Goal: Task Accomplishment & Management: Complete application form

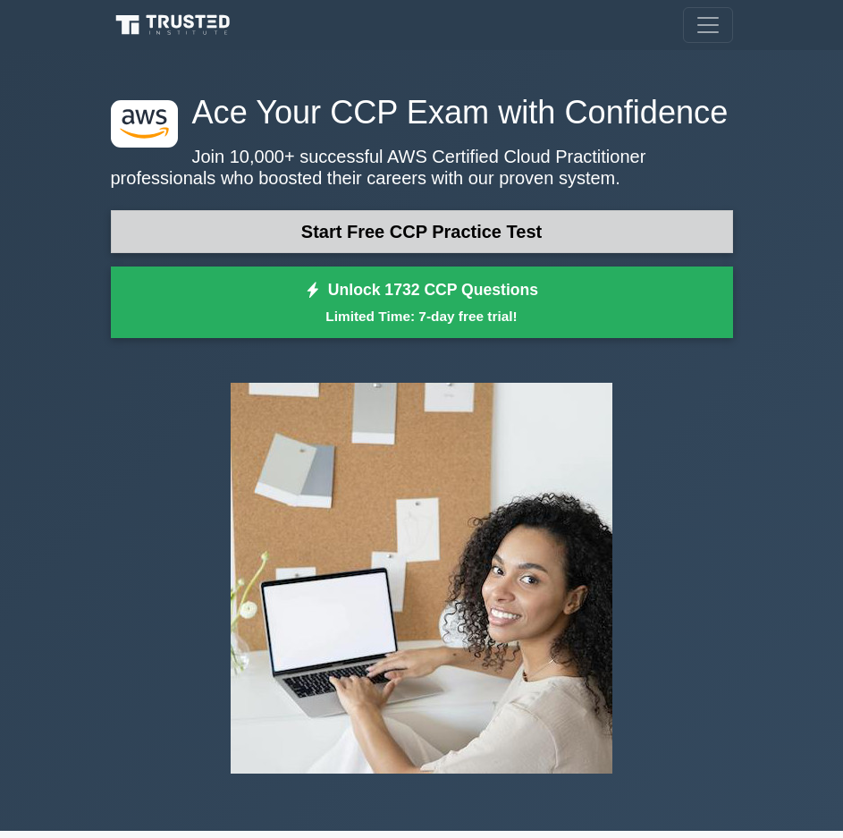
click at [465, 246] on link "Start Free CCP Practice Test" at bounding box center [422, 231] width 623 height 43
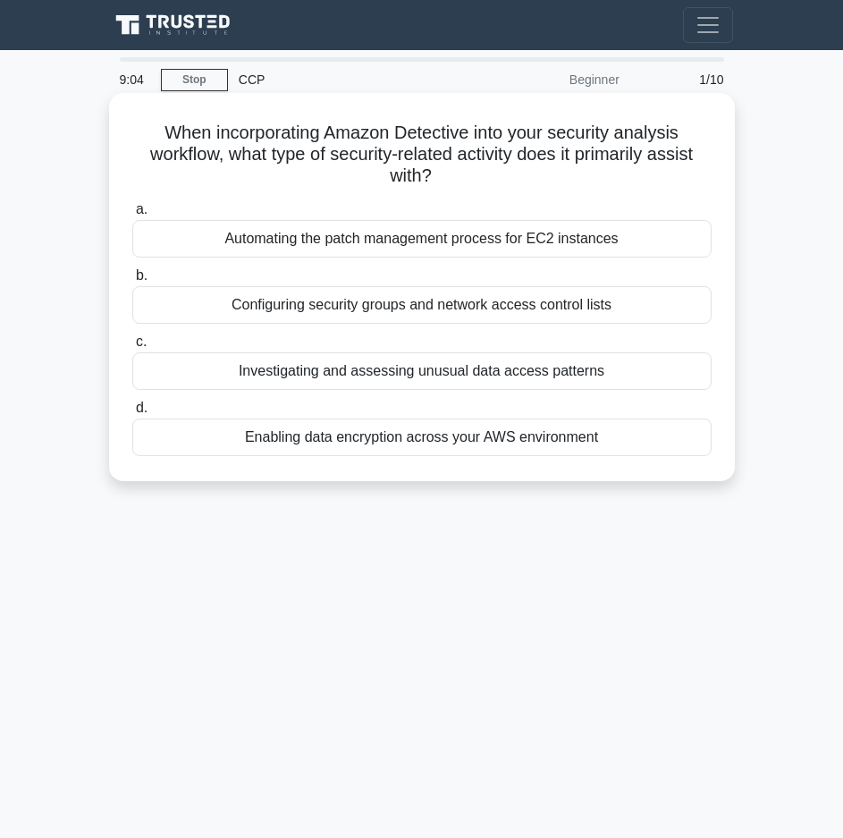
click at [390, 368] on div "Investigating and assessing unusual data access patterns" at bounding box center [422, 371] width 580 height 38
click at [132, 348] on input "c. Investigating and assessing unusual data access patterns" at bounding box center [132, 342] width 0 height 12
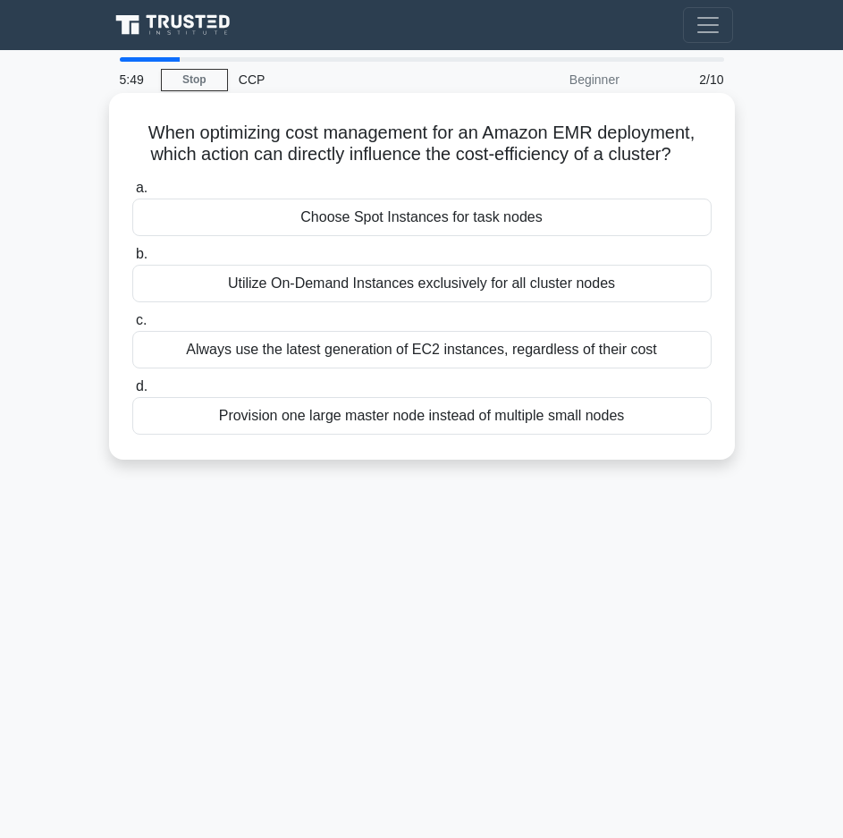
click at [356, 295] on div "Utilize On-Demand Instances exclusively for all cluster nodes" at bounding box center [422, 284] width 580 height 38
click at [132, 260] on input "b. Utilize On-Demand Instances exclusively for all cluster nodes" at bounding box center [132, 255] width 0 height 12
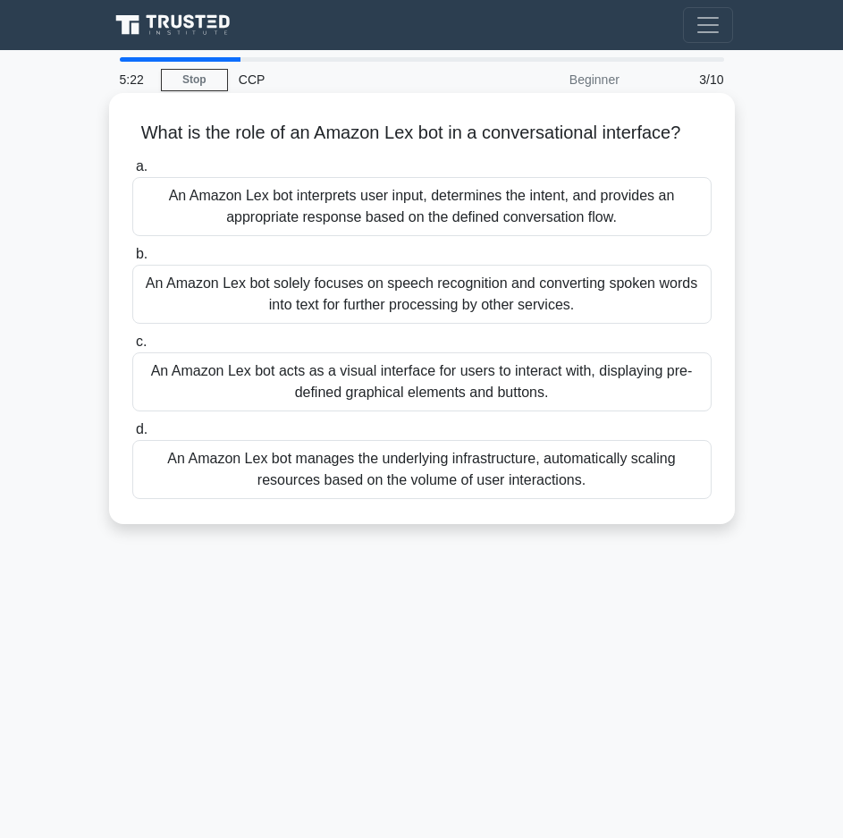
click at [475, 207] on div "An Amazon Lex bot interprets user input, determines the intent, and provides an…" at bounding box center [422, 206] width 580 height 59
click at [132, 173] on input "a. An Amazon Lex bot interprets user input, determines the intent, and provides…" at bounding box center [132, 167] width 0 height 12
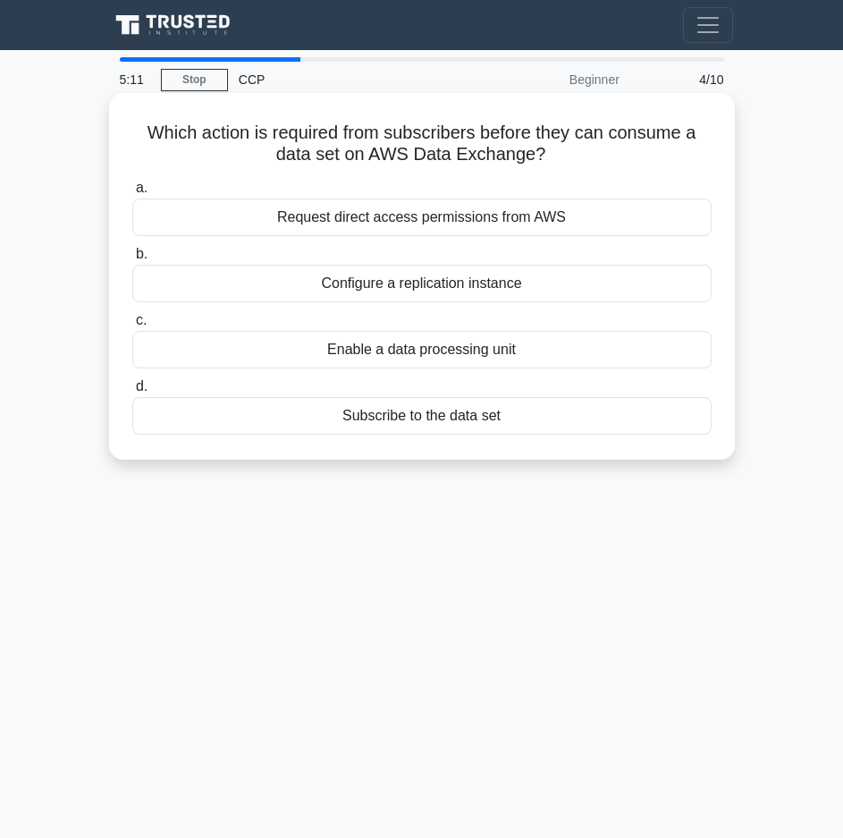
click at [352, 136] on h5 "Which action is required from subscribers before they can consume a data set on…" at bounding box center [422, 144] width 583 height 45
click at [363, 431] on div "Subscribe to the data set" at bounding box center [422, 416] width 580 height 38
click at [132, 393] on input "d. Subscribe to the data set" at bounding box center [132, 387] width 0 height 12
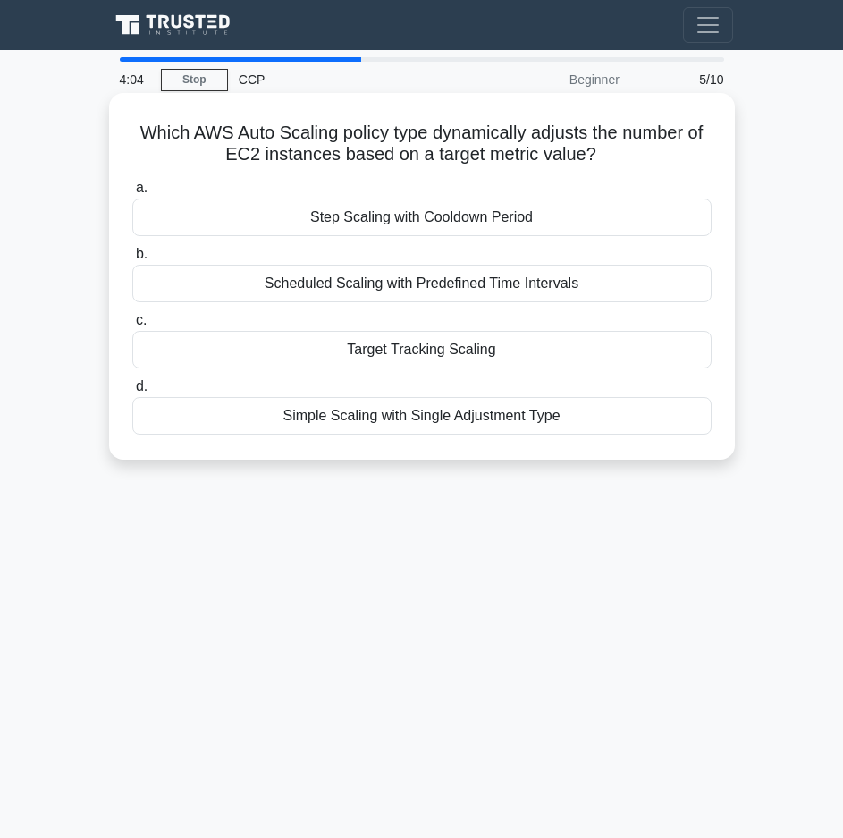
click at [398, 358] on div "Target Tracking Scaling" at bounding box center [422, 350] width 580 height 38
click at [132, 326] on input "c. Target Tracking Scaling" at bounding box center [132, 321] width 0 height 12
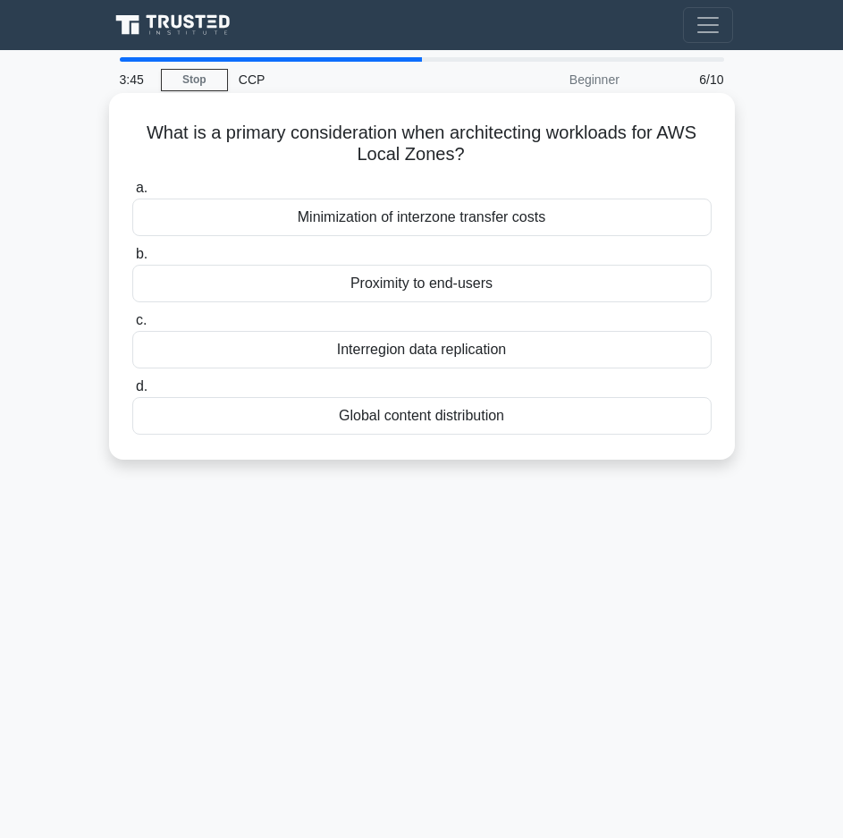
click at [444, 297] on div "Proximity to end-users" at bounding box center [422, 284] width 580 height 38
click at [132, 260] on input "b. Proximity to end-users" at bounding box center [132, 255] width 0 height 12
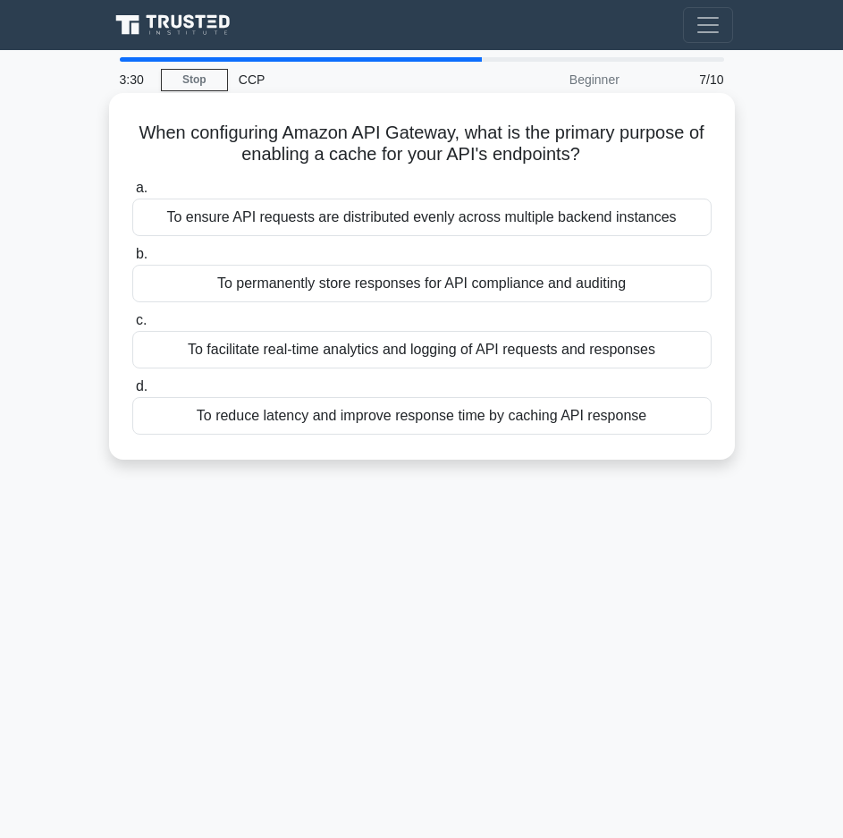
drag, startPoint x: 148, startPoint y: 132, endPoint x: 631, endPoint y: 165, distance: 484.0
click at [631, 165] on h5 "When configuring Amazon API Gateway, what is the primary purpose of enabling a …" at bounding box center [422, 144] width 583 height 45
click at [372, 424] on div "To reduce latency and improve response time by caching API response" at bounding box center [422, 416] width 580 height 38
click at [132, 393] on input "d. To reduce latency and improve response time by caching API response" at bounding box center [132, 387] width 0 height 12
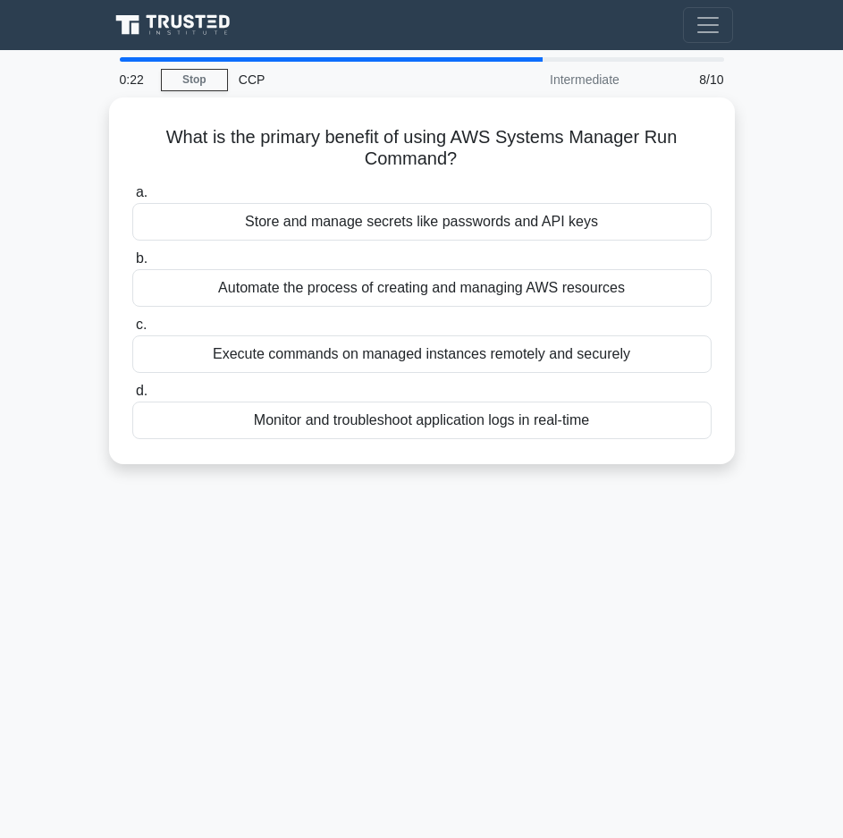
click at [372, 424] on div "Monitor and troubleshoot application logs in real-time" at bounding box center [422, 421] width 580 height 38
click at [132, 397] on input "d. Monitor and troubleshoot application logs in real-time" at bounding box center [132, 391] width 0 height 12
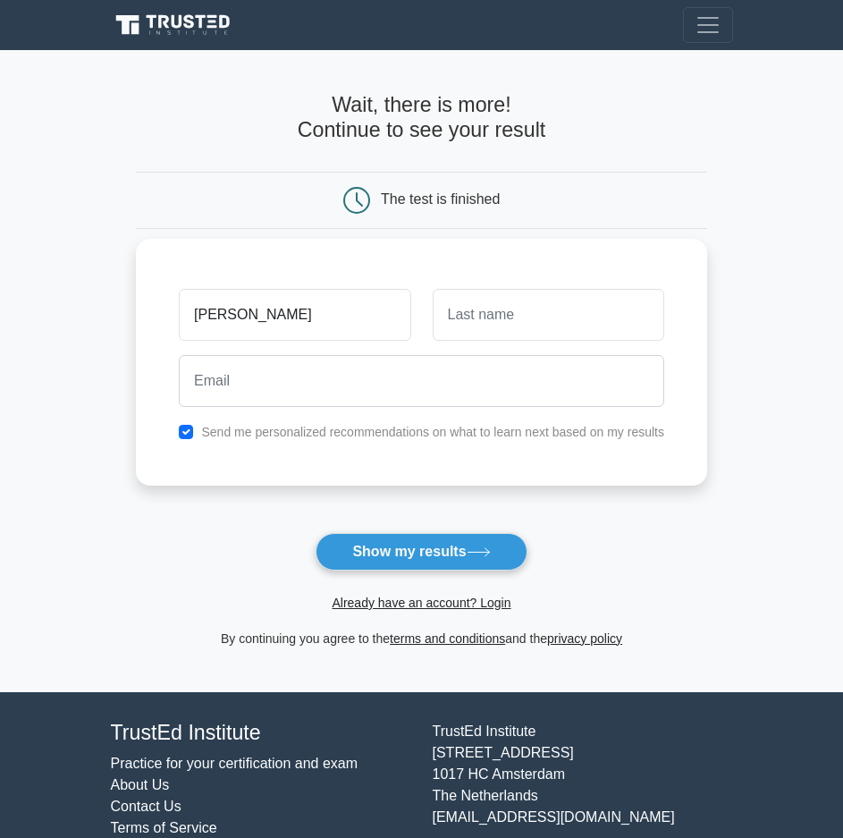
type input "Adriana"
click at [514, 314] on input "text" at bounding box center [549, 315] width 232 height 52
type input "Mora"
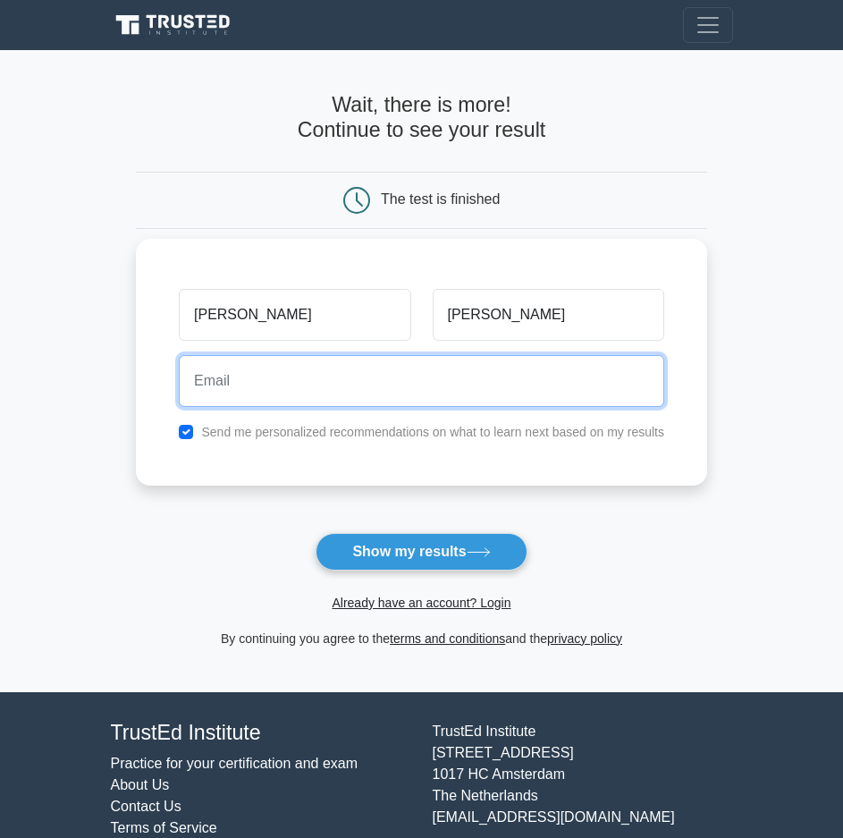
click at [496, 403] on input "email" at bounding box center [422, 381] width 486 height 52
click at [210, 380] on input "a...l@sistematica.io" at bounding box center [422, 381] width 486 height 52
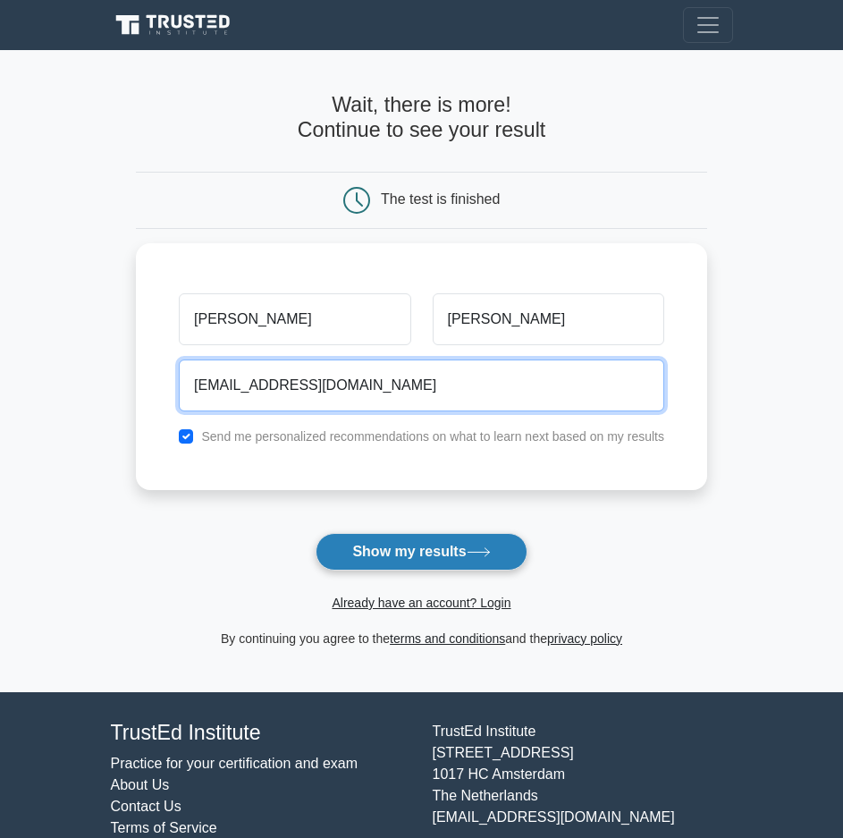
type input "areall@sistematica.io"
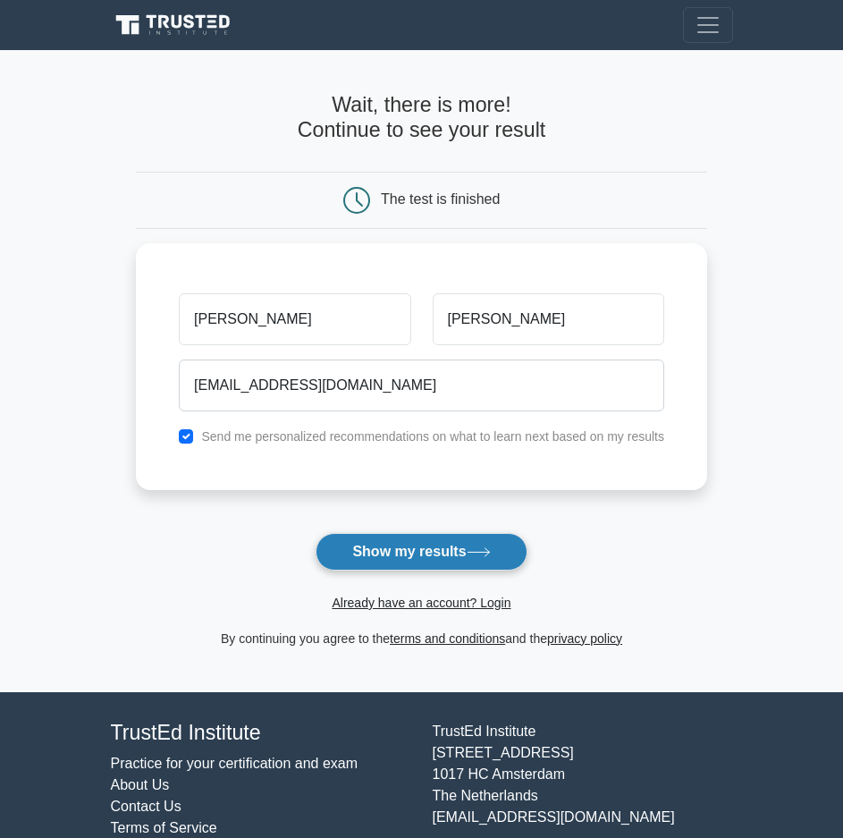
click at [413, 545] on button "Show my results" at bounding box center [421, 552] width 211 height 38
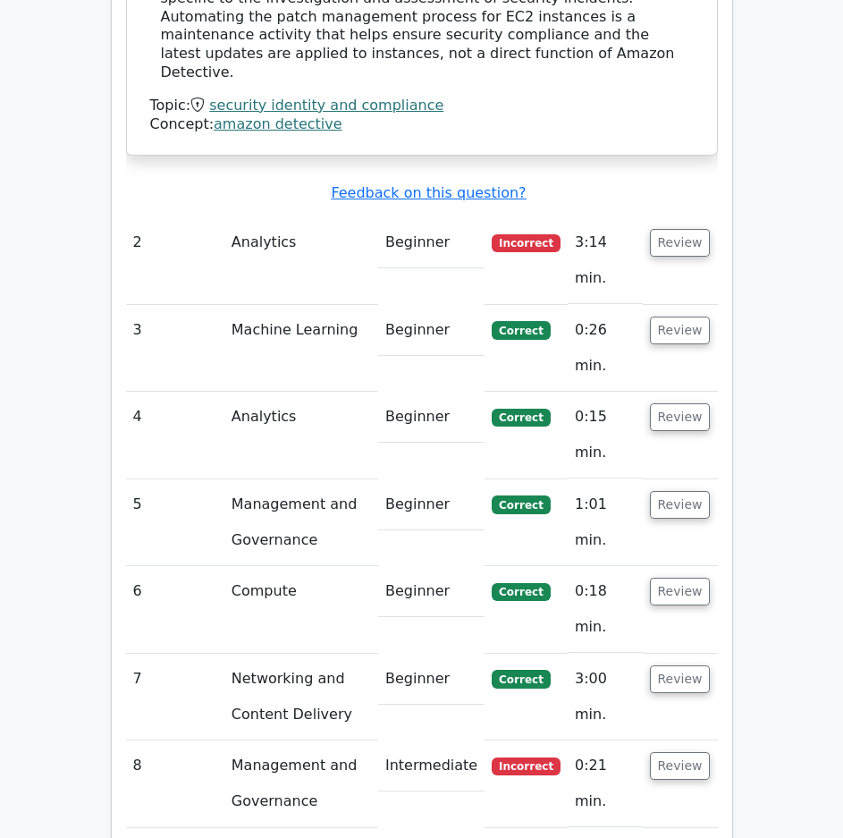
scroll to position [2269, 0]
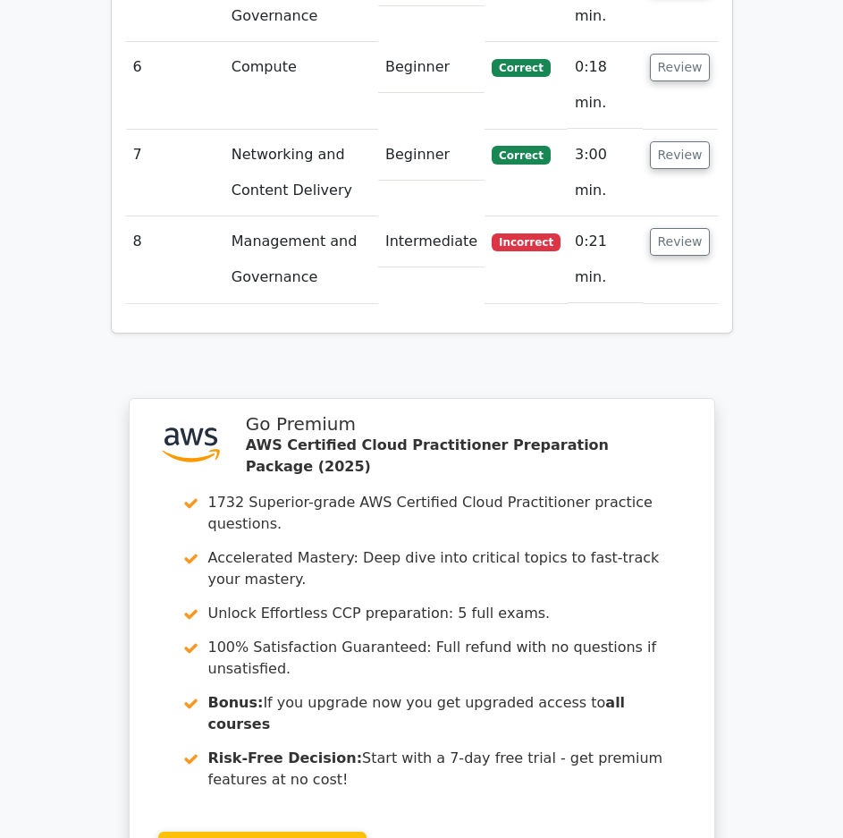
scroll to position [2877, 0]
